Goal: Task Accomplishment & Management: Manage account settings

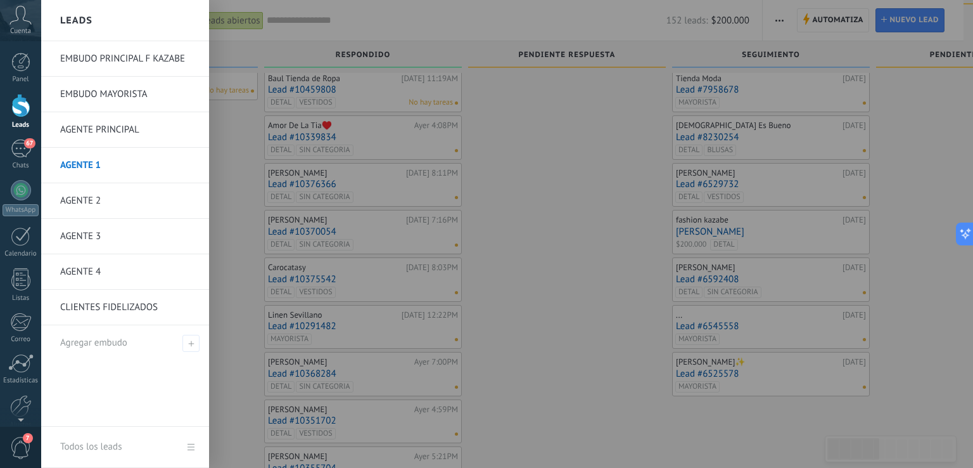
click at [86, 198] on link "AGENTE 2" at bounding box center [128, 200] width 136 height 35
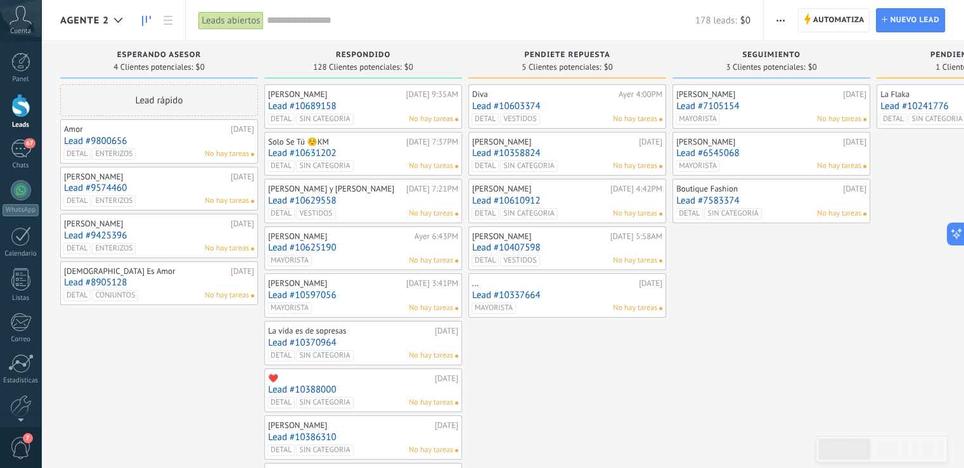
click at [606, 249] on link "Lead #10407598" at bounding box center [567, 247] width 190 height 11
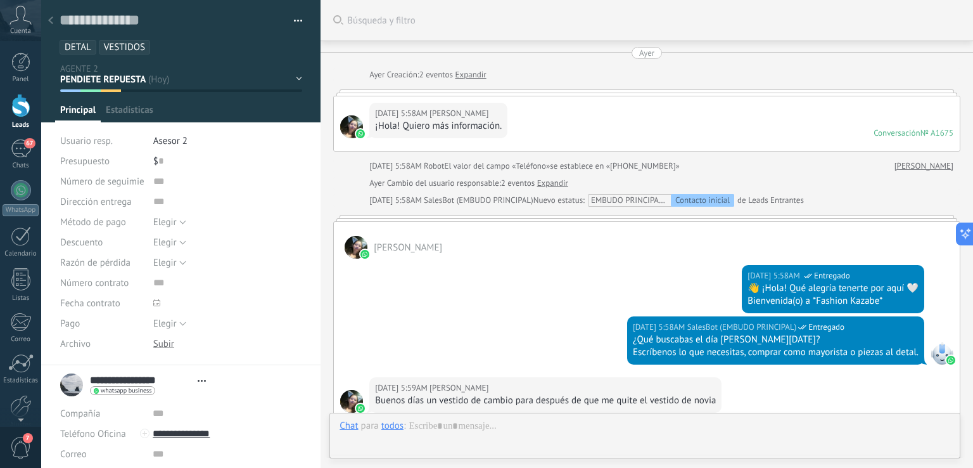
type textarea "**********"
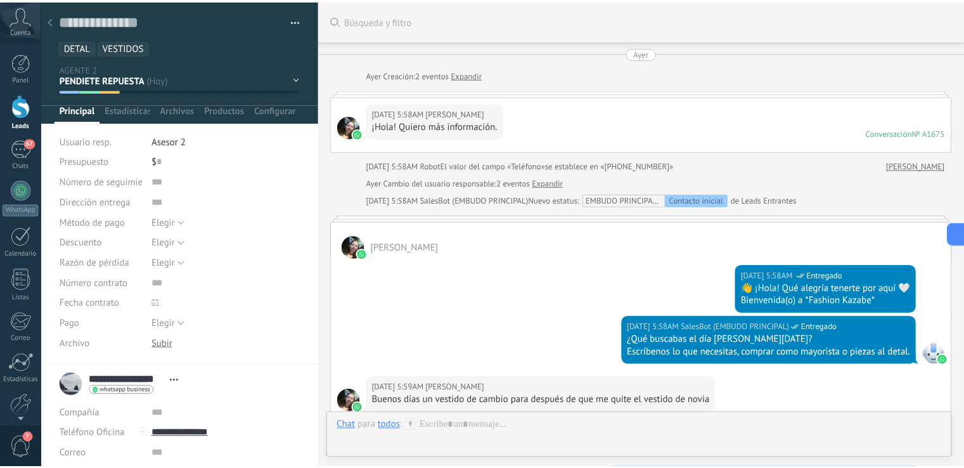
scroll to position [2063, 0]
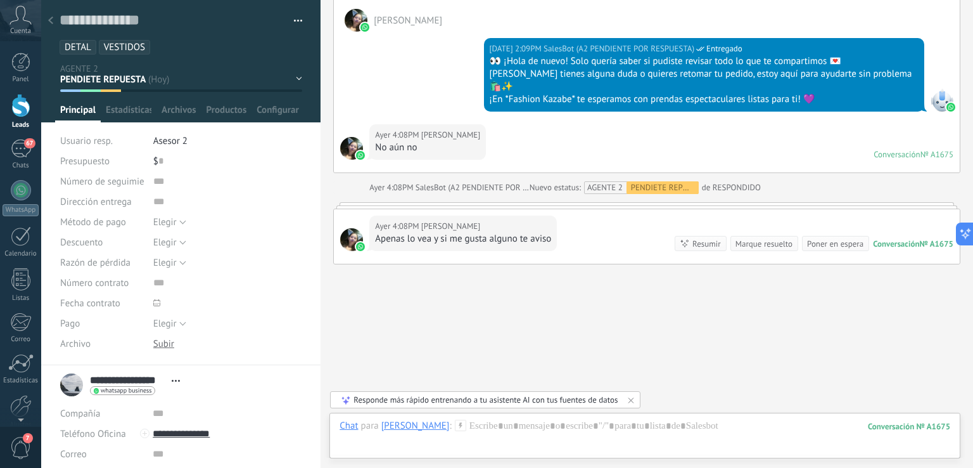
click at [48, 19] on icon at bounding box center [50, 20] width 5 height 8
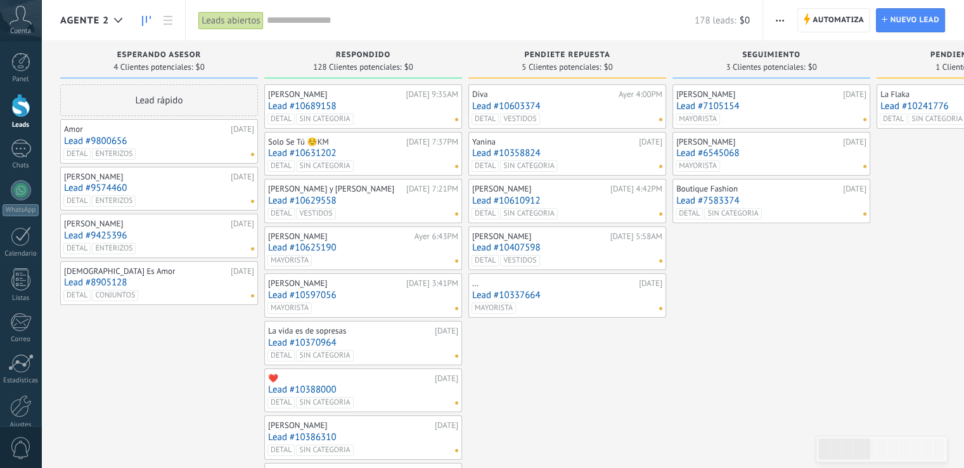
click at [593, 247] on link "Lead #10407598" at bounding box center [567, 247] width 190 height 11
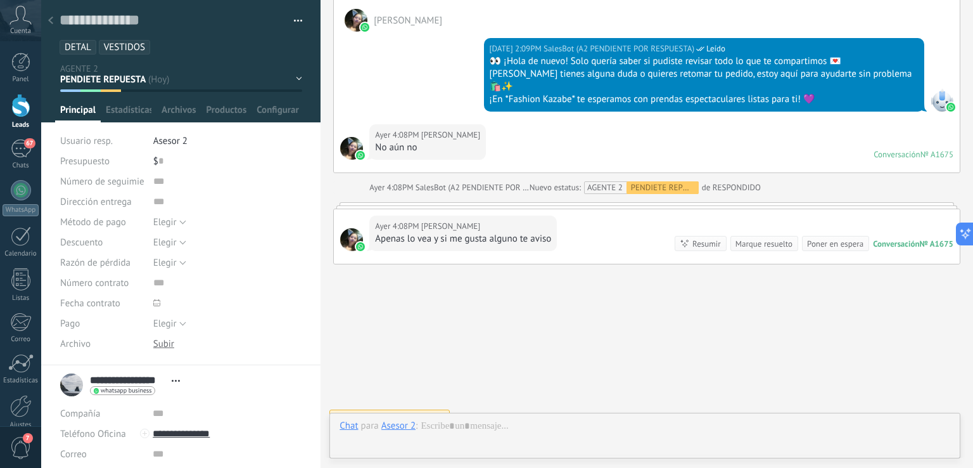
scroll to position [18, 0]
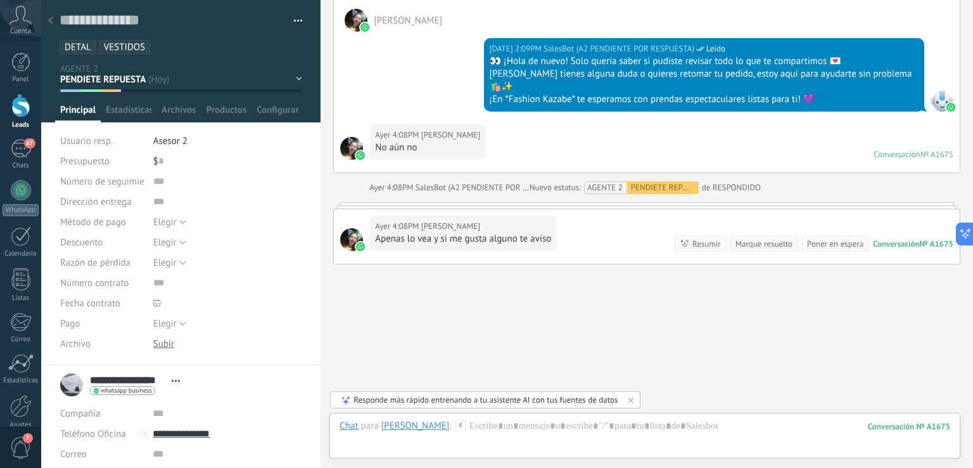
click at [48, 16] on div at bounding box center [51, 21] width 18 height 25
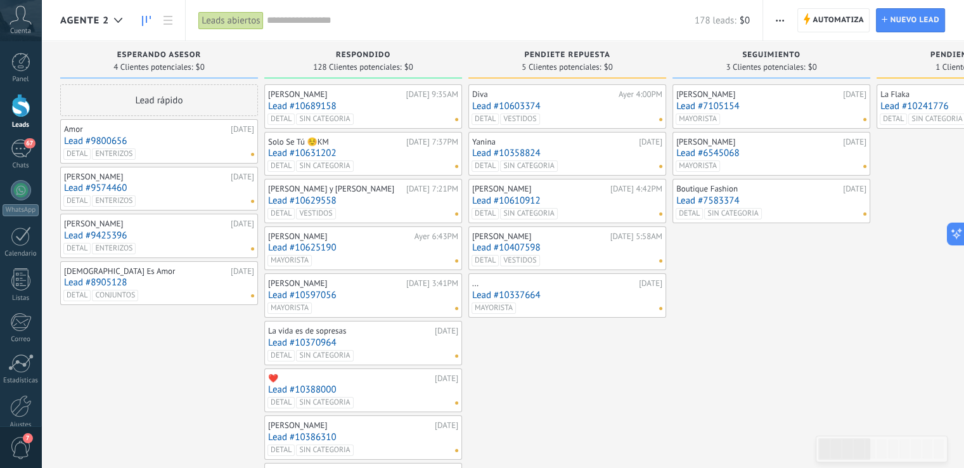
click at [559, 107] on link "Lead #10603374" at bounding box center [567, 106] width 190 height 11
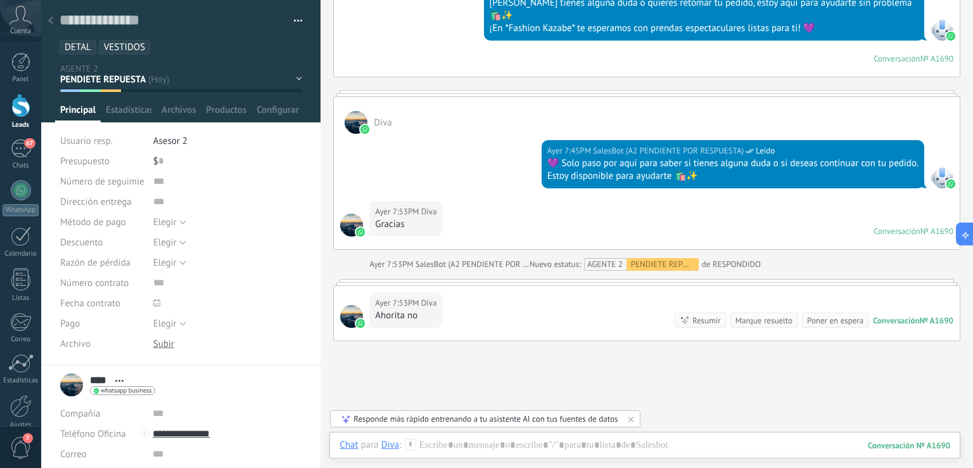
scroll to position [1574, 0]
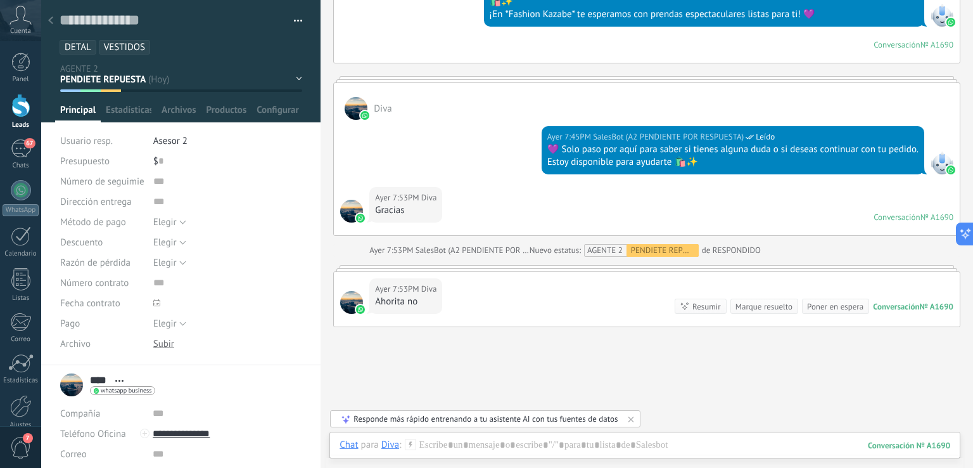
click at [46, 22] on div at bounding box center [51, 21] width 18 height 25
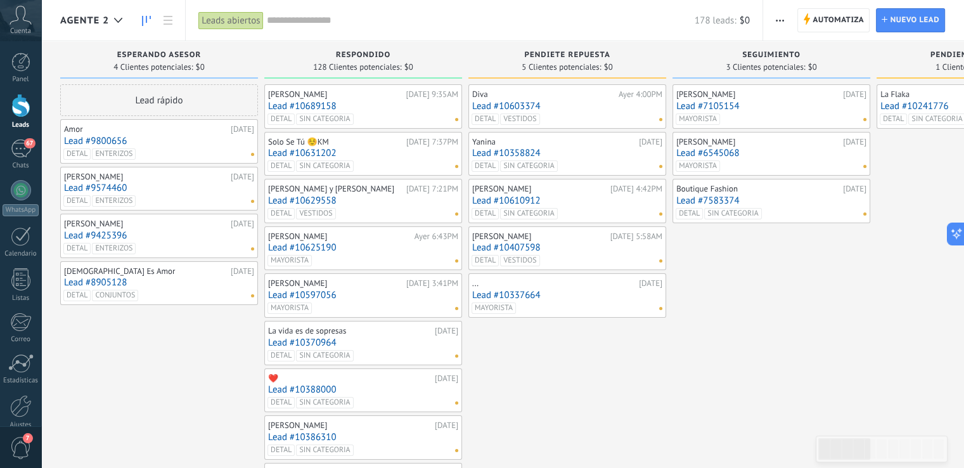
click at [596, 203] on link "Lead #10610912" at bounding box center [567, 200] width 190 height 11
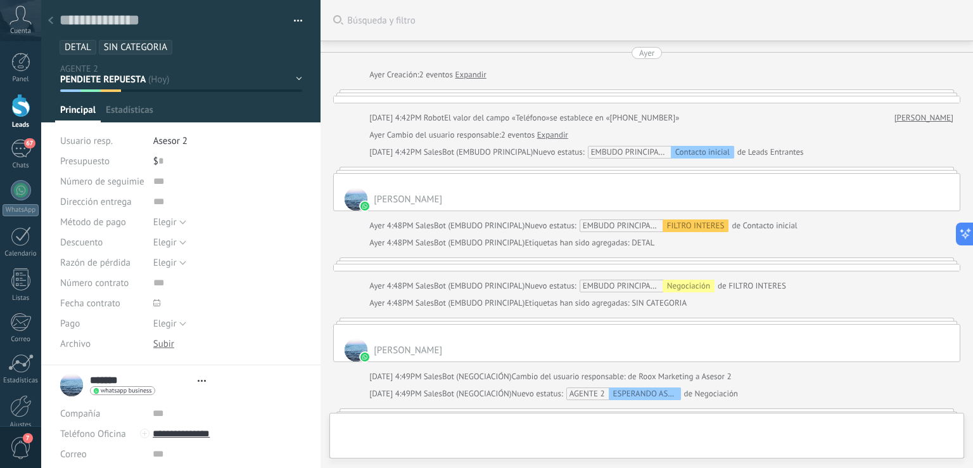
type textarea "**********"
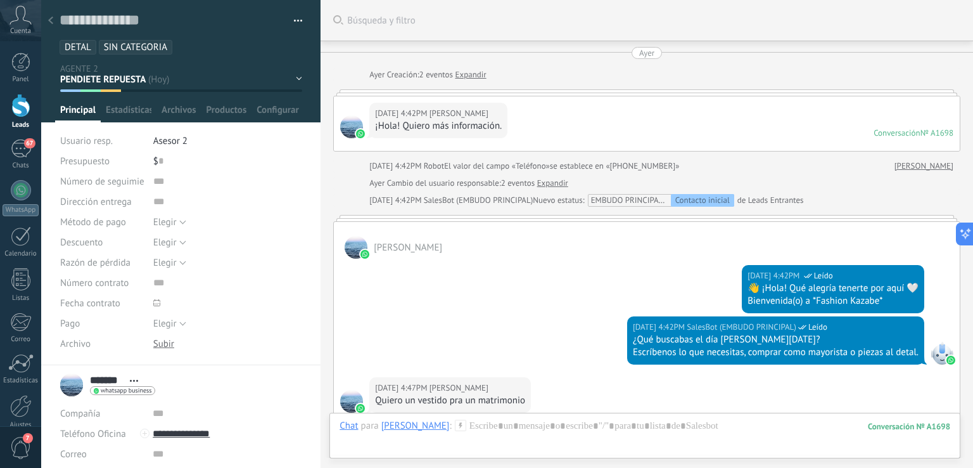
scroll to position [2137, 0]
